Goal: Transaction & Acquisition: Purchase product/service

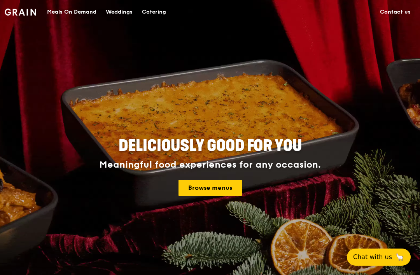
click at [217, 193] on link "Browse menus" at bounding box center [210, 188] width 63 height 16
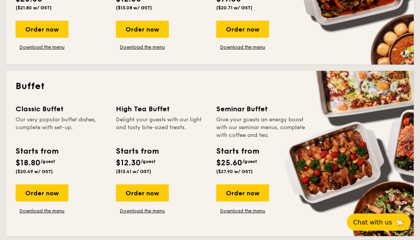
scroll to position [282, 0]
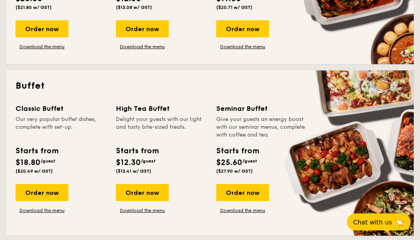
click at [145, 195] on div "Order now" at bounding box center [142, 192] width 53 height 17
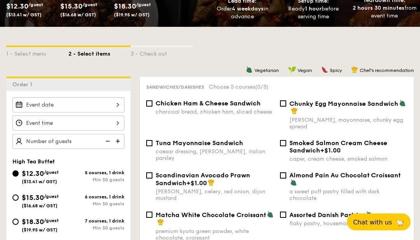
scroll to position [143, 0]
click at [119, 107] on div at bounding box center [68, 104] width 112 height 15
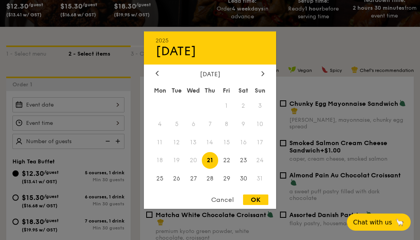
click at [207, 187] on span "28" at bounding box center [210, 178] width 17 height 17
click at [262, 205] on div "OK" at bounding box center [255, 200] width 25 height 11
type input "Aug 28, 2025"
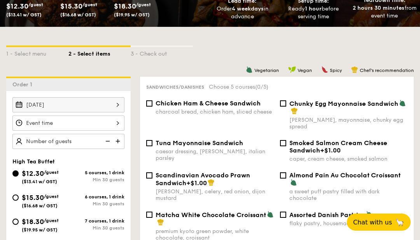
click at [119, 130] on div at bounding box center [68, 123] width 112 height 15
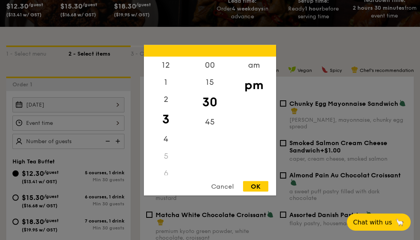
click at [213, 130] on div "45" at bounding box center [210, 121] width 44 height 17
click at [263, 191] on div "OK" at bounding box center [255, 186] width 25 height 11
type input "3:45PM"
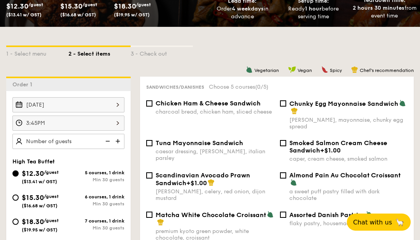
click at [124, 146] on img at bounding box center [119, 141] width 12 height 15
click at [121, 145] on img at bounding box center [119, 141] width 12 height 15
click at [116, 148] on img at bounding box center [119, 141] width 12 height 15
click at [120, 145] on img at bounding box center [119, 141] width 12 height 15
click at [118, 147] on img at bounding box center [119, 141] width 12 height 15
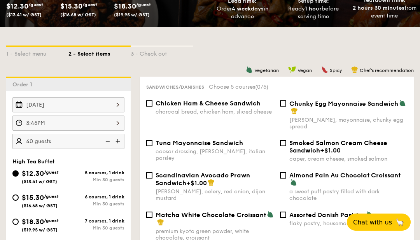
click at [119, 146] on img at bounding box center [119, 141] width 12 height 15
click at [121, 147] on img at bounding box center [119, 141] width 12 height 15
click at [120, 148] on img at bounding box center [119, 141] width 12 height 15
type input "55 guests"
click at [18, 200] on input "$15.30 /guest ($16.68 w/ GST) 6 courses, 1 drink Min 30 guests" at bounding box center [15, 198] width 6 height 6
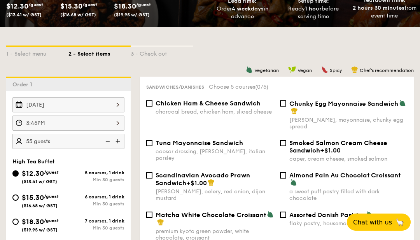
radio input "true"
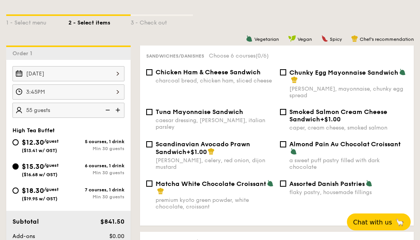
scroll to position [174, 0]
click at [284, 75] on input "Chunky Egg Mayonnaise Sandwich dijon mustard, mayonnaise, chunky egg spread" at bounding box center [283, 72] width 6 height 6
checkbox input "true"
click at [152, 115] on input "Tuna Mayonnaise Sandwich caesar dressing, gherkin, italian parsley" at bounding box center [149, 112] width 6 height 6
checkbox input "true"
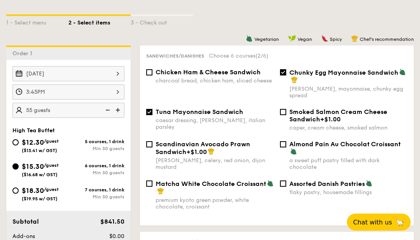
click at [294, 79] on img at bounding box center [294, 79] width 7 height 7
click at [286, 75] on input "Chunky Egg Mayonnaise Sandwich dijon mustard, mayonnaise, chunky egg spread" at bounding box center [283, 72] width 6 height 6
checkbox input "false"
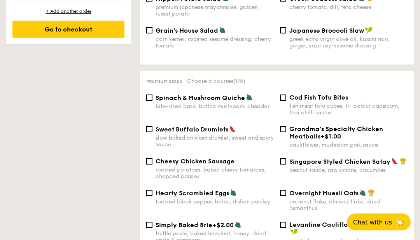
scroll to position [473, 0]
click at [151, 101] on input "Spinach & Mushroom Quiche bite-sized base, button mushroom, cheddar" at bounding box center [149, 98] width 6 height 6
checkbox input "true"
click at [284, 165] on input "Singapore Styled Chicken Satay peanut sauce, raw onions, cucumber" at bounding box center [283, 161] width 6 height 6
checkbox input "true"
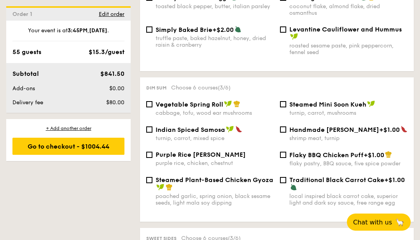
scroll to position [677, 0]
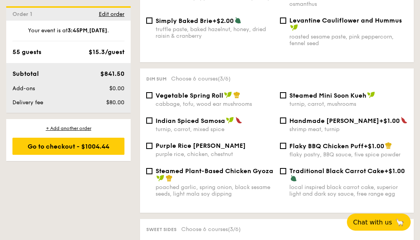
click at [151, 149] on input "Purple Rice Loh Mai Kai purple rice, chicken, chestnut" at bounding box center [149, 146] width 6 height 6
checkbox input "true"
click at [290, 99] on span "Steamed Mini Soon Kueh" at bounding box center [328, 95] width 77 height 7
click at [286, 98] on input "Steamed Mini Soon Kueh turnip, carrot, mushrooms" at bounding box center [283, 95] width 6 height 6
checkbox input "true"
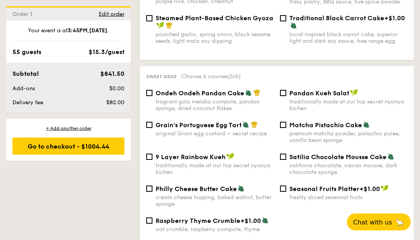
scroll to position [830, 0]
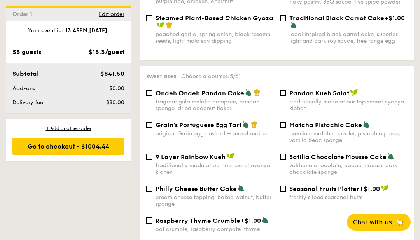
click at [150, 128] on input "Grain's Portuguese Egg Tart original Grain egg custard – secret recipe" at bounding box center [149, 125] width 6 height 6
checkbox input "true"
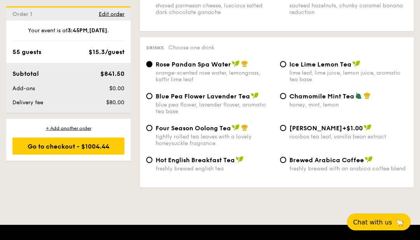
scroll to position [1305, 0]
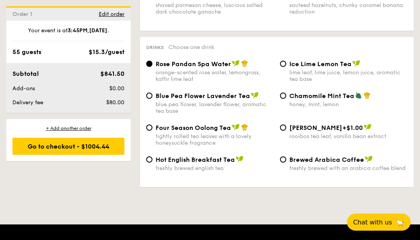
click at [148, 131] on input "Four Season Oolong Tea tightly rolled tea leaves with a lovely honeysuckle frag…" at bounding box center [149, 128] width 6 height 6
radio input "true"
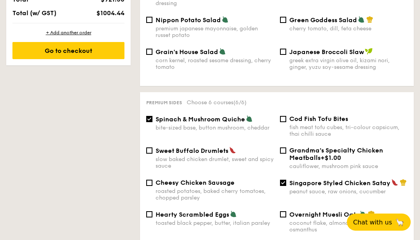
scroll to position [451, 0]
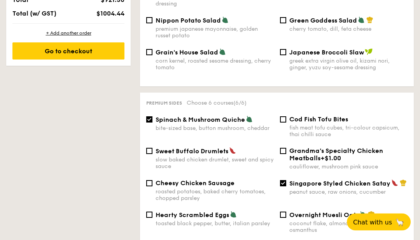
click at [102, 59] on div "Go to checkout" at bounding box center [68, 51] width 112 height 17
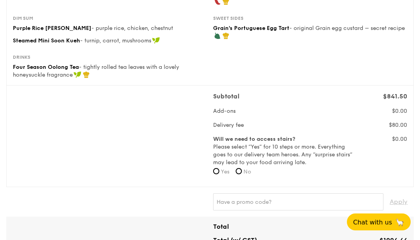
scroll to position [162, 0]
click at [240, 171] on input "No" at bounding box center [239, 171] width 6 height 6
radio input "true"
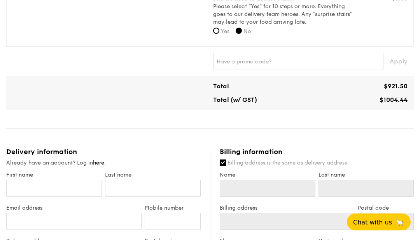
scroll to position [304, 0]
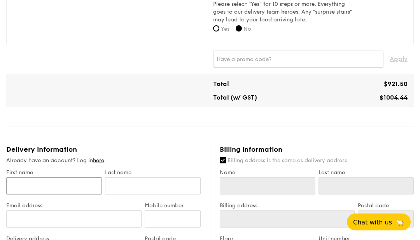
click at [33, 186] on input "First name" at bounding box center [54, 186] width 96 height 17
type input "Y"
type input "Yu"
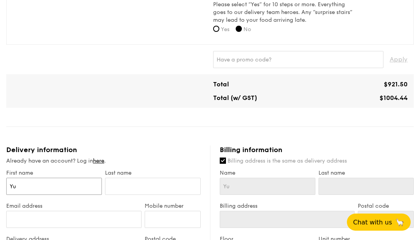
type input "Yue"
type input "Yuen"
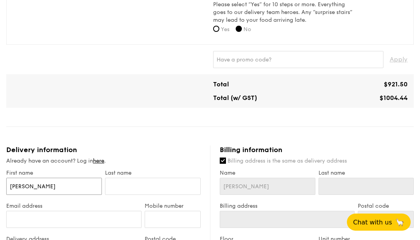
type input "Yuen"
type input "Yuen M"
type input "Yuen Mu"
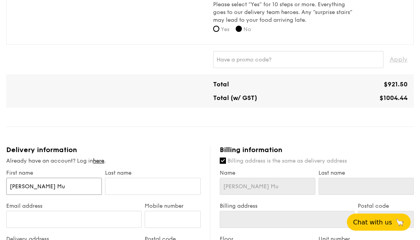
type input "Yuen Mun"
click at [143, 185] on input "text" at bounding box center [153, 186] width 96 height 17
type input "N"
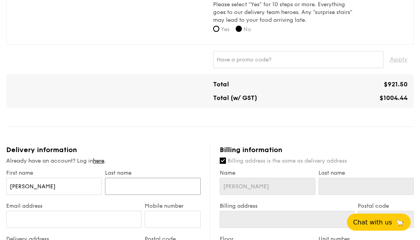
type input "N"
type input "Ng"
click at [45, 222] on input "Email address" at bounding box center [73, 219] width 135 height 17
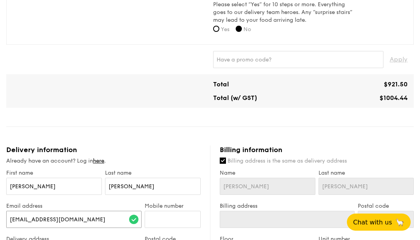
type input "ymun13@yahoo.com.sg"
click at [168, 224] on input "Mobile number" at bounding box center [173, 219] width 56 height 17
type input "96639955"
type input "55 Newton"
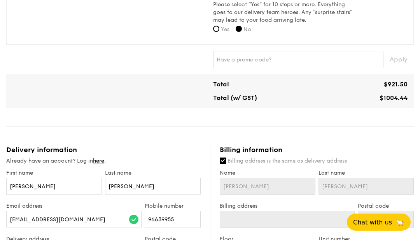
type input "55 Newton Road"
type input "307987"
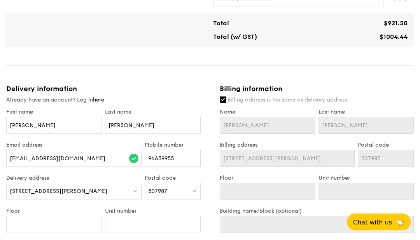
scroll to position [365, 0]
click at [52, 233] on input "Floor" at bounding box center [54, 224] width 96 height 17
type input "0"
type input "03"
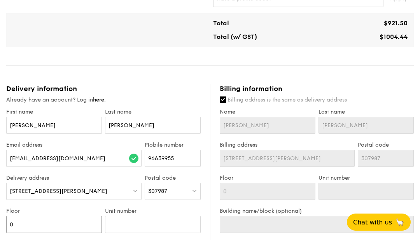
type input "03"
click at [169, 228] on input "Unit number" at bounding box center [153, 224] width 96 height 17
type input "0"
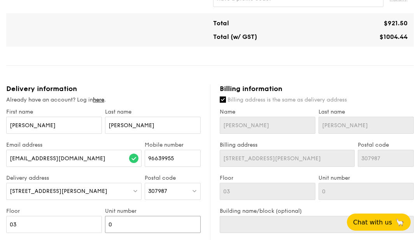
type input "00"
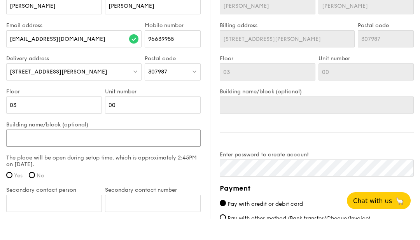
type input "L"
type input "Le"
type input "Lev"
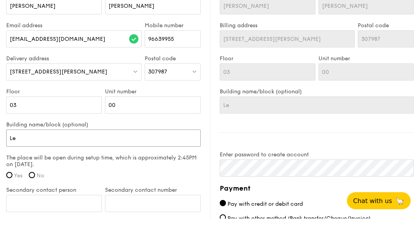
type input "Lev"
type input "Leve"
type input "Level"
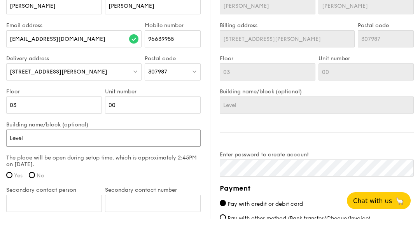
type input "Level"
type input "Level 2"
type input "Level"
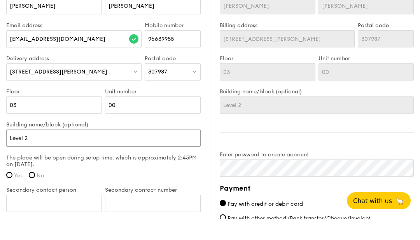
type input "Level"
type input "Leve"
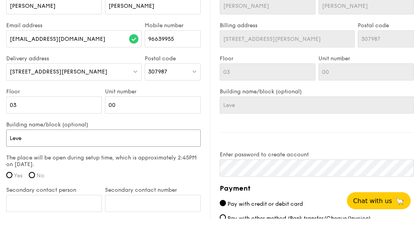
type input "Lev"
type input "Le"
type input "L"
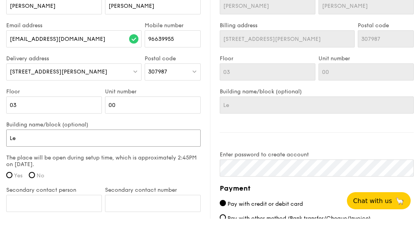
type input "L"
type input "R"
type input "Re"
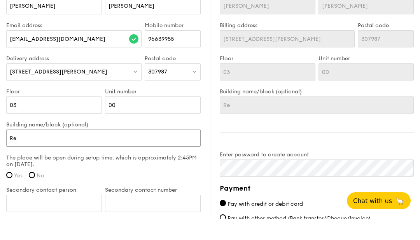
type input "Rev"
type input "Revn"
type input "Rev"
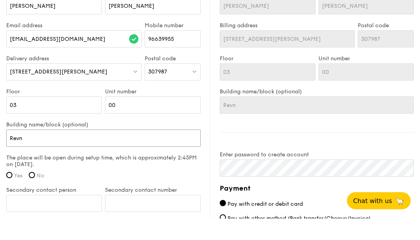
type input "Rev"
type input "Reve"
type input "Reven"
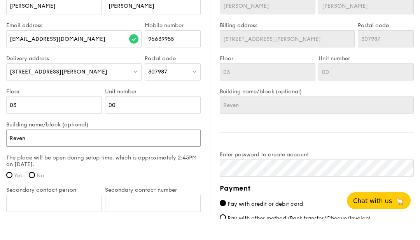
type input "Revenu"
type input "Revenue"
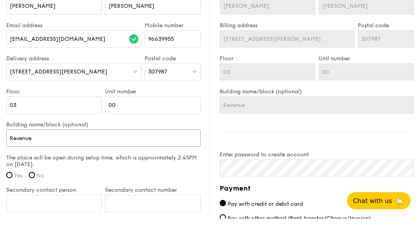
type input "Revenue"
type input "Revenue H"
type input "Revenue Ho"
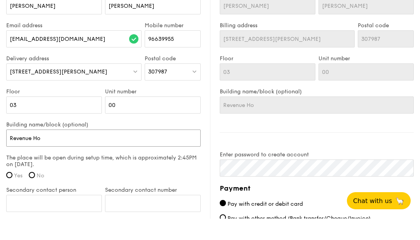
type input "Revenue Hou"
type input "Revenue Hous"
type input "Revenue House"
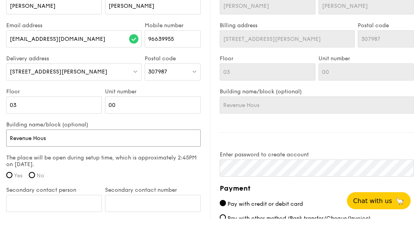
type input "Revenue House"
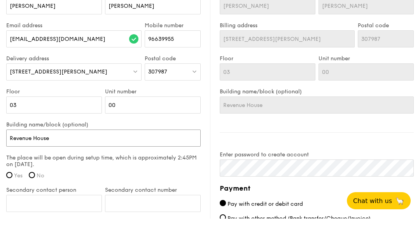
type input "Revenue House,"
type input "Revenue House, L"
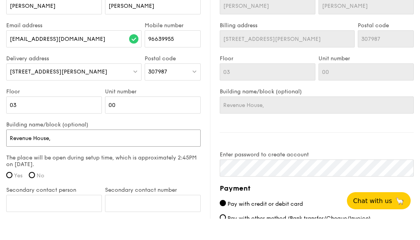
type input "Revenue House, L"
type input "Revenue House, Le"
type input "Revenue House, Lev"
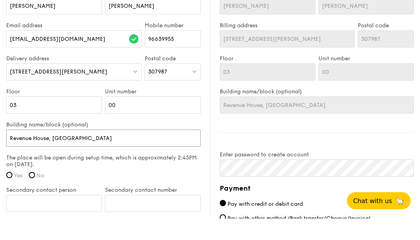
type input "Revenue House, Leve"
type input "Revenue House, Level"
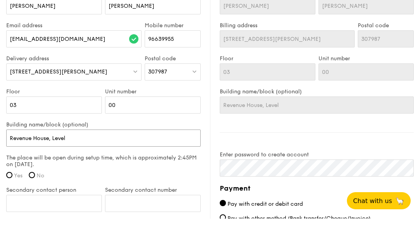
type input "Revenue House, Level"
type input "Revenue House, Level 3"
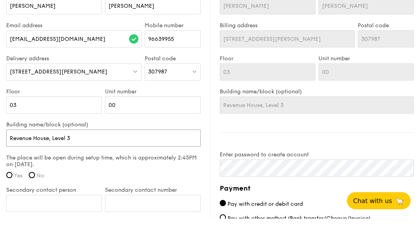
type input "Revenue House, Level 3 b"
type input "Revenue House, Level 3 br"
type input "Revenue House, Level 3 bre"
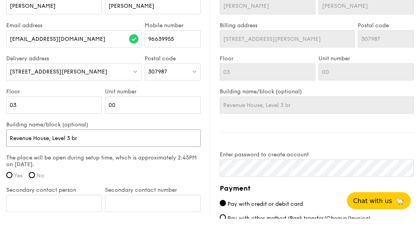
type input "Revenue House, Level 3 bre"
type input "Revenue House, Level 3 brea"
type input "Revenue House, Level 3 break"
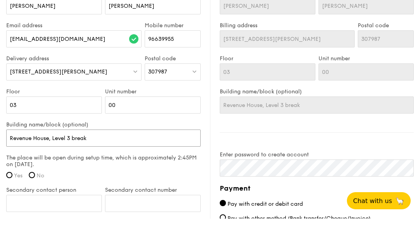
type input "Revenue House, Level 3 breako"
type input "Revenue House, Level 3 breakou"
type input "Revenue House, Level 3 breakout"
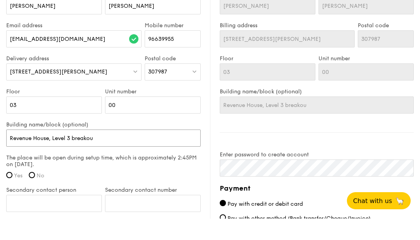
type input "Revenue House, Level 3 breakout"
type input "Revenue House, Level 3 breakout a"
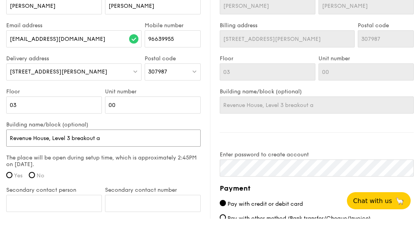
type input "Revenue House, Level 3 breakout ar"
type input "Revenue House, Level 3 breakout are"
type input "Revenue House, Level 3 breakout area"
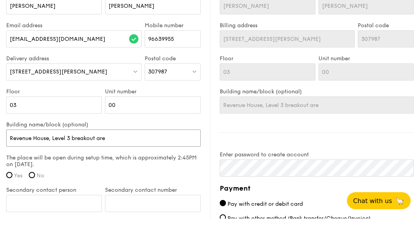
type input "Revenue House, Level 3 breakout area"
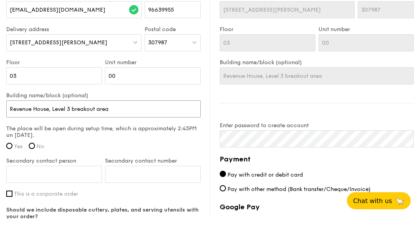
scroll to position [494, 0]
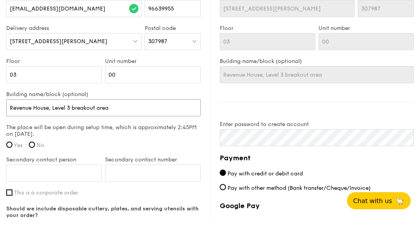
type input "Revenue House, Level 3 breakout area"
click at [8, 163] on input "Yes" at bounding box center [9, 166] width 6 height 6
radio input "true"
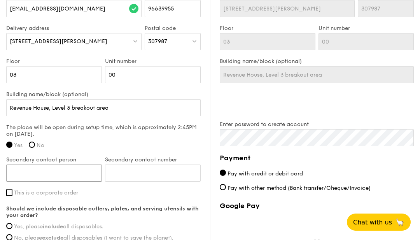
click at [34, 172] on input "Secondary contact person" at bounding box center [54, 173] width 96 height 17
type input "Avril Lim"
click at [140, 170] on input "Secondary contact number" at bounding box center [153, 173] width 96 height 17
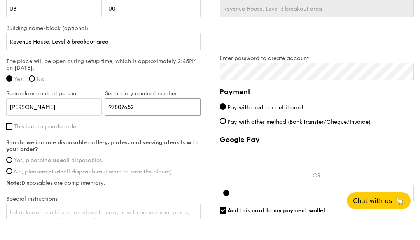
scroll to position [560, 0]
type input "97807452"
click at [12, 178] on input "Yes, please include all disposables." at bounding box center [9, 181] width 6 height 6
radio input "true"
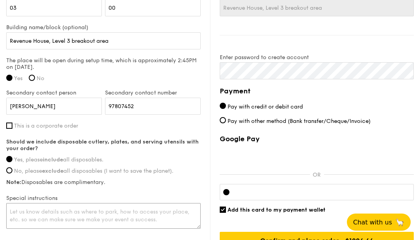
click at [40, 212] on textarea at bounding box center [103, 216] width 195 height 26
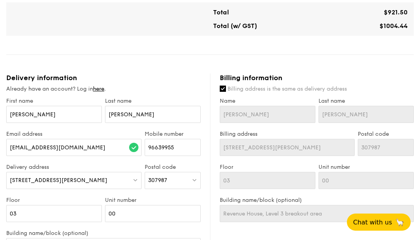
scroll to position [375, 0]
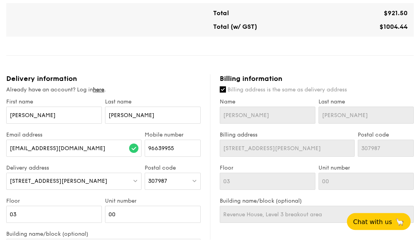
type textarea "Please call Avril Lim when you arrive at the carpark at B2/B3/B4, so that she c…"
click at [225, 91] on input "Billing address is the same as delivery address" at bounding box center [223, 90] width 6 height 6
checkbox input "false"
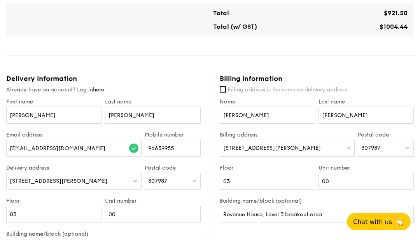
scroll to position [375, 0]
click at [325, 153] on div "55 Newton Road" at bounding box center [287, 148] width 135 height 17
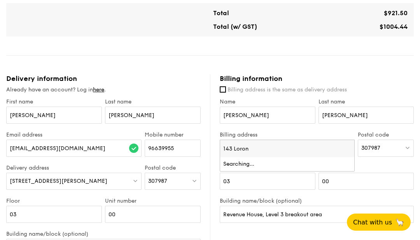
type input "143 Lorong"
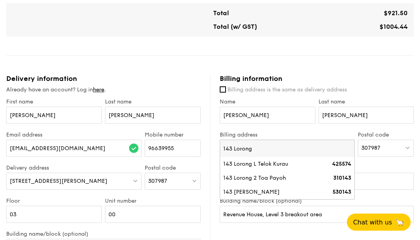
click at [284, 182] on div "143 Lorong 2 Toa Payoh" at bounding box center [271, 178] width 96 height 8
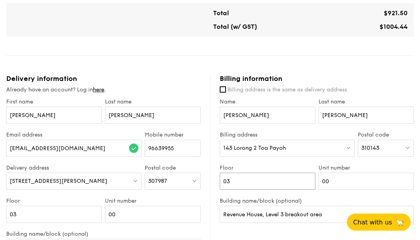
click at [277, 186] on input "03" at bounding box center [268, 181] width 96 height 17
type input "0"
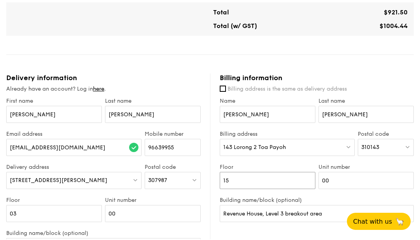
scroll to position [373, 0]
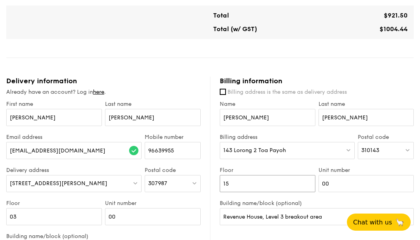
type input "15"
click at [363, 192] on input "00" at bounding box center [367, 183] width 96 height 17
type input "0"
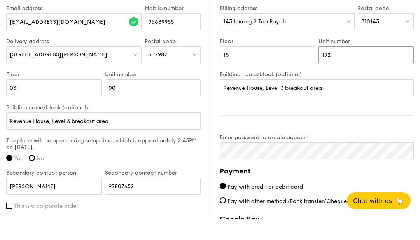
scroll to position [482, 0]
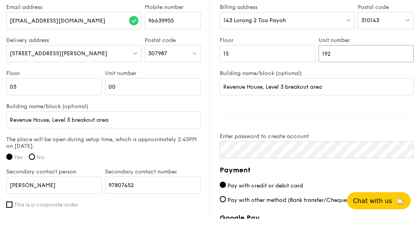
type input "192"
click at [343, 100] on input "Revenue House, Level 3 breakout area" at bounding box center [317, 108] width 194 height 17
type input "R"
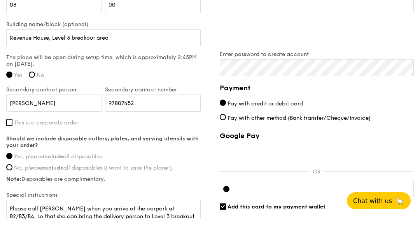
scroll to position [565, 0]
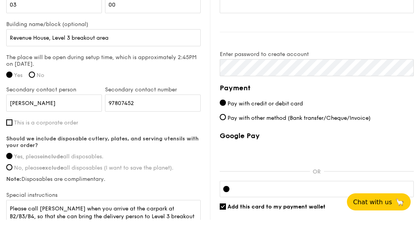
click at [223, 224] on input "Add this card to my payment wallet" at bounding box center [223, 227] width 6 height 6
checkbox input "false"
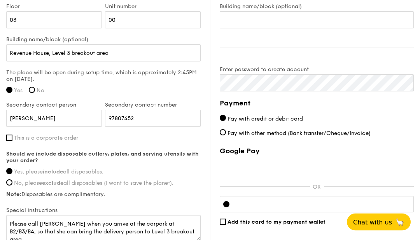
scroll to position [589, 0]
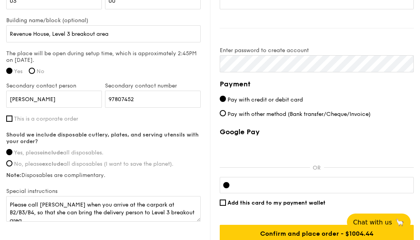
click at [352, 236] on input "Confirm and place order - $1004.44" at bounding box center [317, 233] width 194 height 17
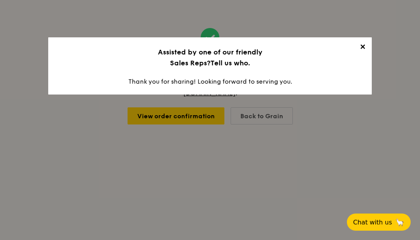
click at [358, 48] on span "✕" at bounding box center [362, 48] width 11 height 11
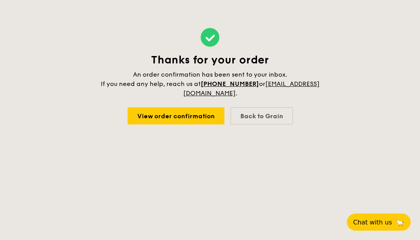
click at [175, 116] on link "View order confirmation" at bounding box center [176, 115] width 97 height 17
